Goal: Information Seeking & Learning: Learn about a topic

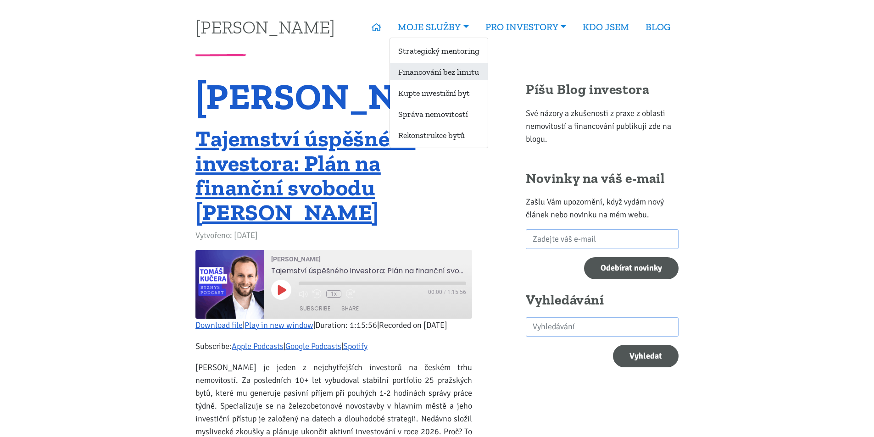
click at [433, 69] on link "Financování bez limitu" at bounding box center [439, 71] width 98 height 17
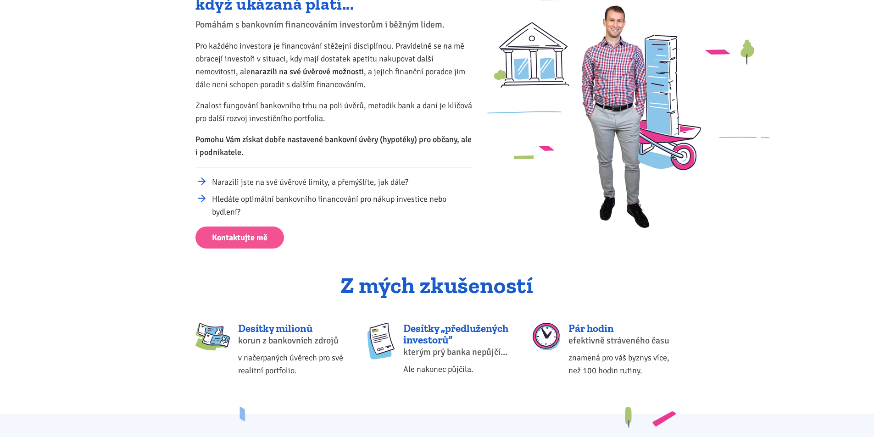
scroll to position [138, 0]
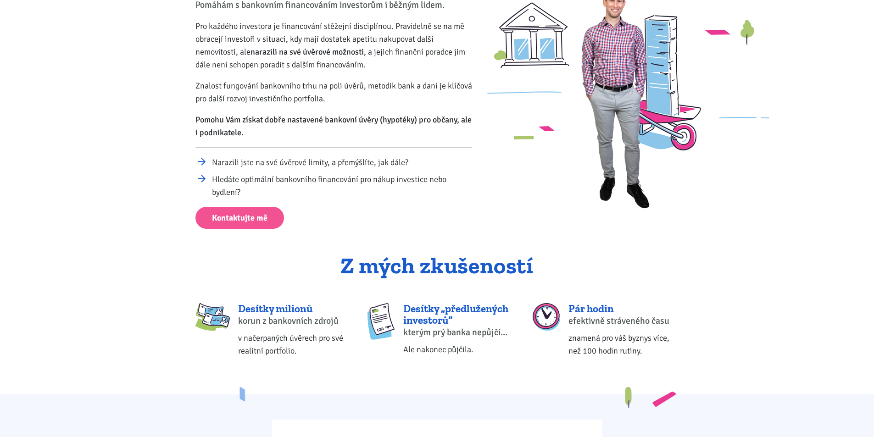
click at [243, 164] on li "Narazili jste na své úvěrové limity, a přemýšlíte, jak dále?" at bounding box center [342, 162] width 260 height 13
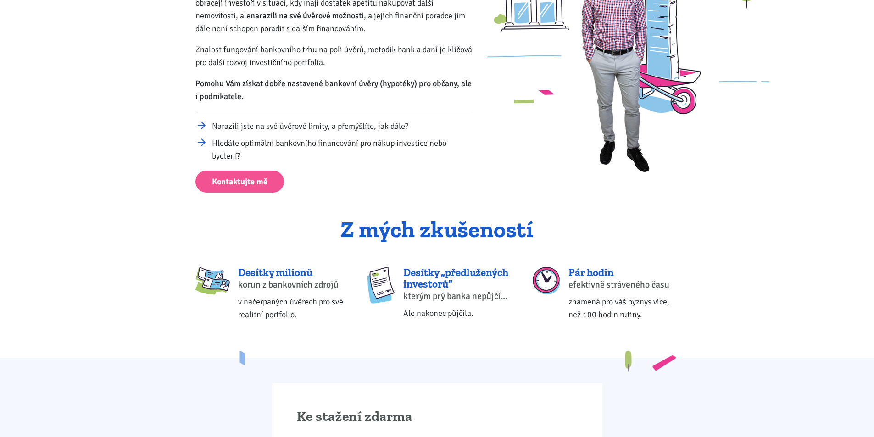
scroll to position [46, 0]
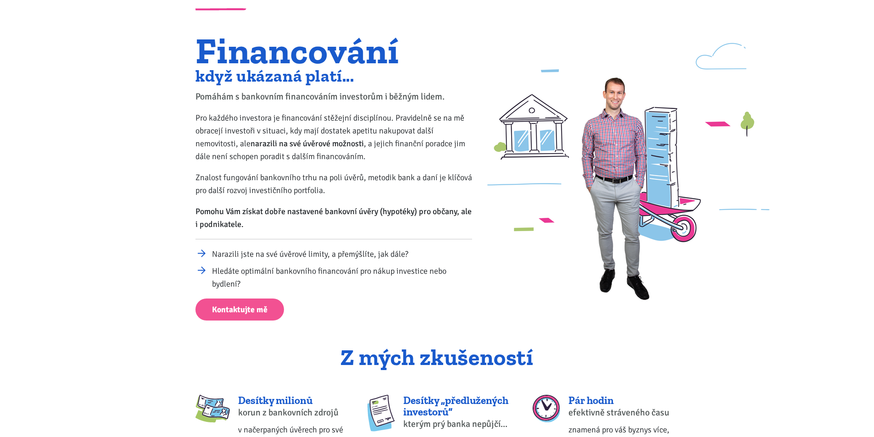
click at [338, 185] on p "Znalost fungování bankovního trhu na poli úvěrů, metodik bank a daní je klíčová…" at bounding box center [334, 184] width 277 height 26
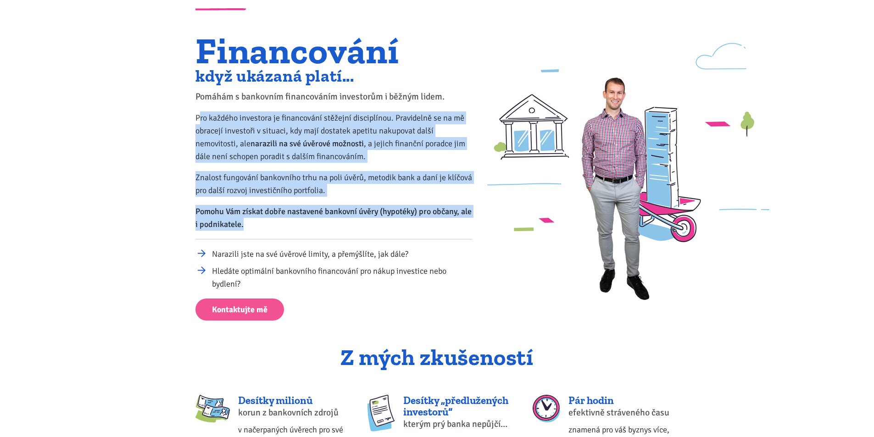
drag, startPoint x: 199, startPoint y: 122, endPoint x: 451, endPoint y: 219, distance: 270.6
click at [451, 219] on div "Financování když ukázaná platí... Pomáhám s bankovním financováním investorům i…" at bounding box center [334, 178] width 289 height 286
drag, startPoint x: 451, startPoint y: 219, endPoint x: 440, endPoint y: 232, distance: 16.9
click at [451, 220] on p "Pomohu Vám získat dobře nastavené bankovní úvěry (hypotéky) pro občany, ale i p…" at bounding box center [334, 218] width 277 height 26
click at [389, 214] on strong "Pomohu Vám získat dobře nastavené bankovní úvěry (hypotéky) pro občany, ale i p…" at bounding box center [334, 218] width 276 height 23
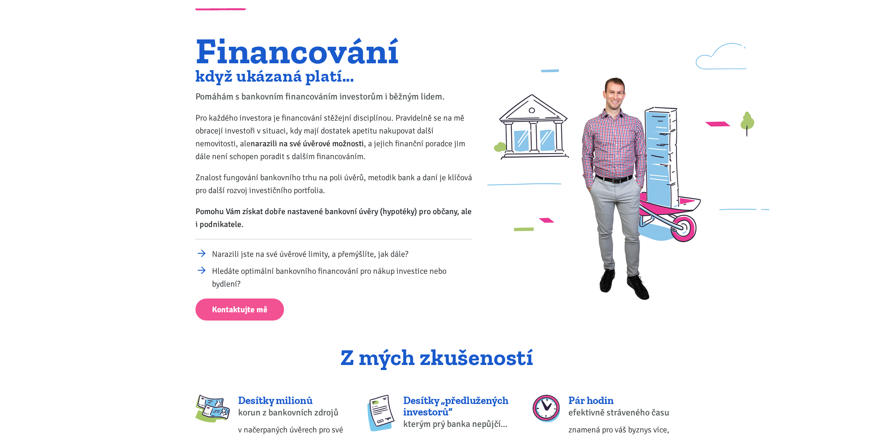
scroll to position [0, 0]
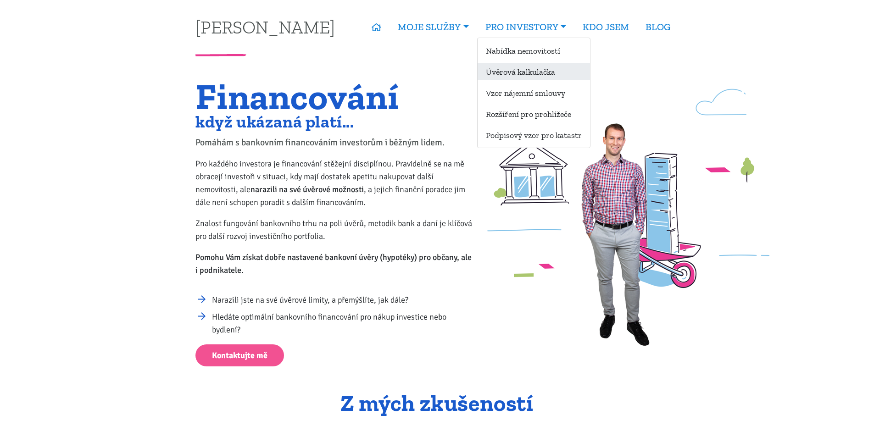
click at [508, 66] on link "Úvěrová kalkulačka" at bounding box center [534, 71] width 112 height 17
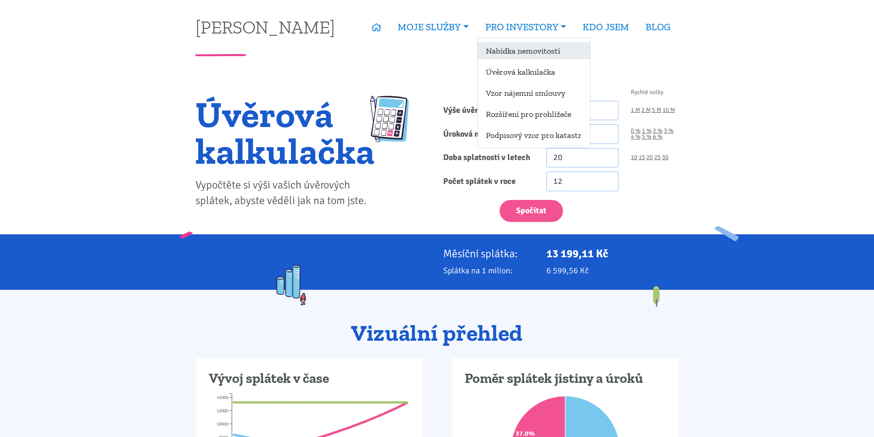
click at [527, 52] on link "Nabídka nemovitostí" at bounding box center [534, 50] width 112 height 17
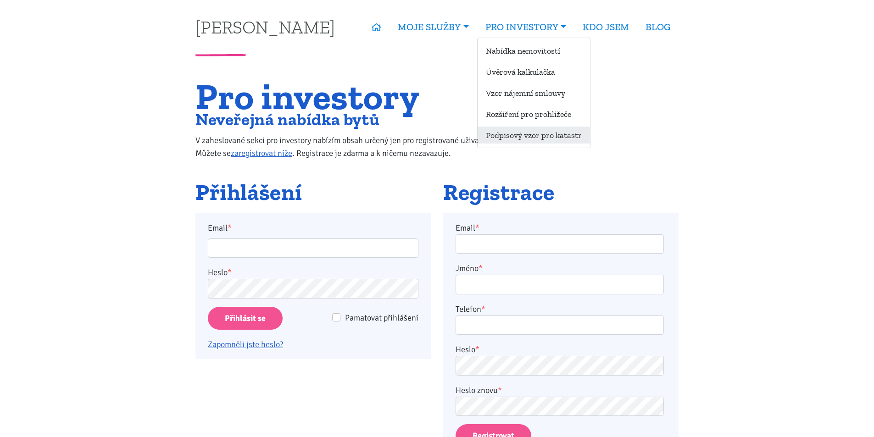
click at [514, 138] on link "Podpisový vzor pro katastr" at bounding box center [534, 135] width 112 height 17
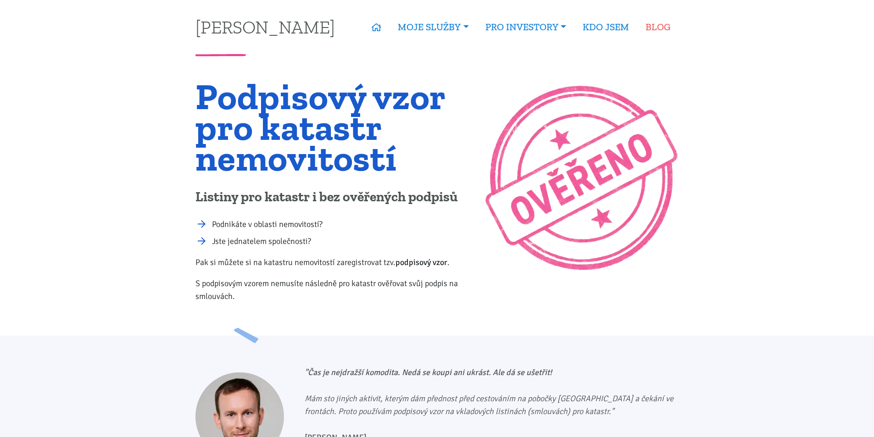
click at [647, 26] on link "BLOG" at bounding box center [658, 27] width 41 height 21
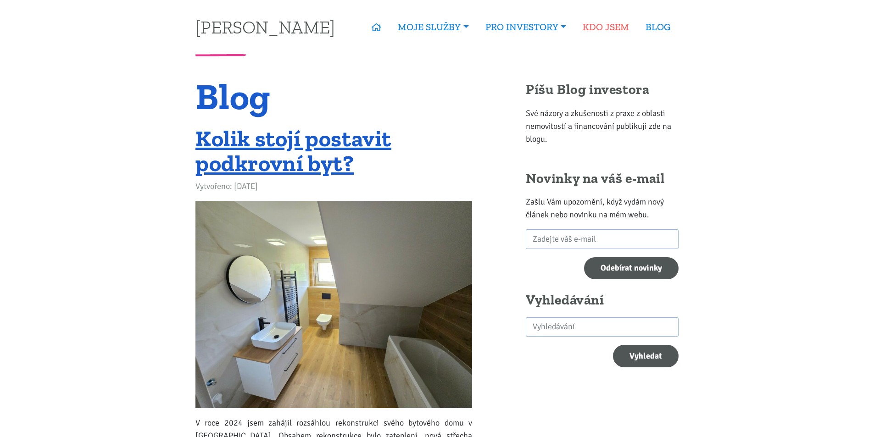
click at [608, 28] on link "KDO JSEM" at bounding box center [606, 27] width 63 height 21
